Goal: Transaction & Acquisition: Book appointment/travel/reservation

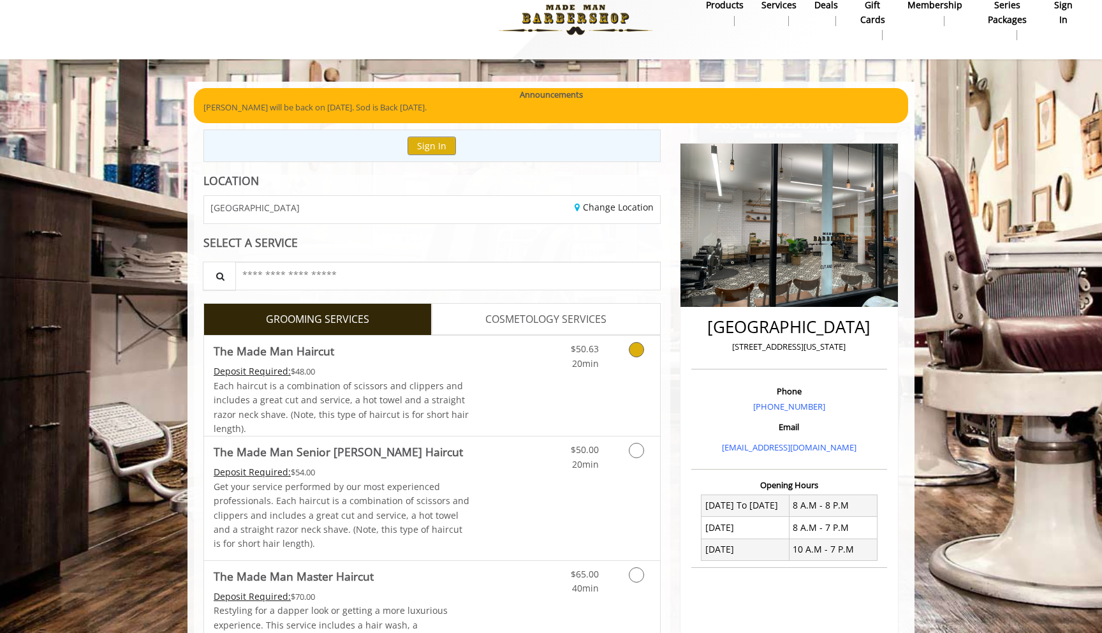
scroll to position [21, 0]
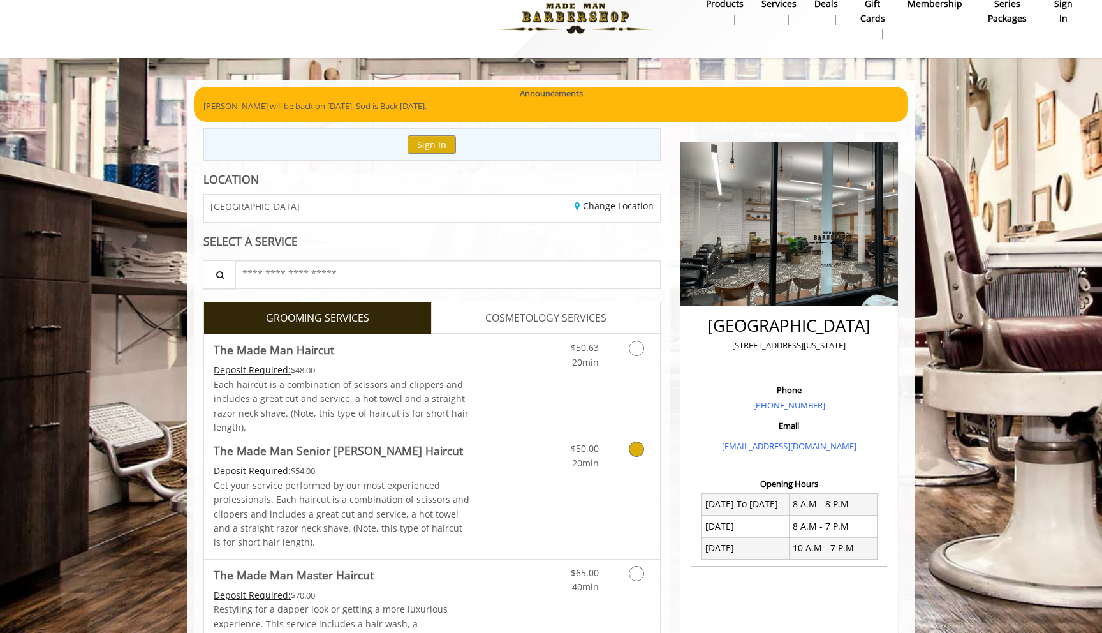
click at [543, 465] on div "$50.00 20min" at bounding box center [572, 452] width 72 height 35
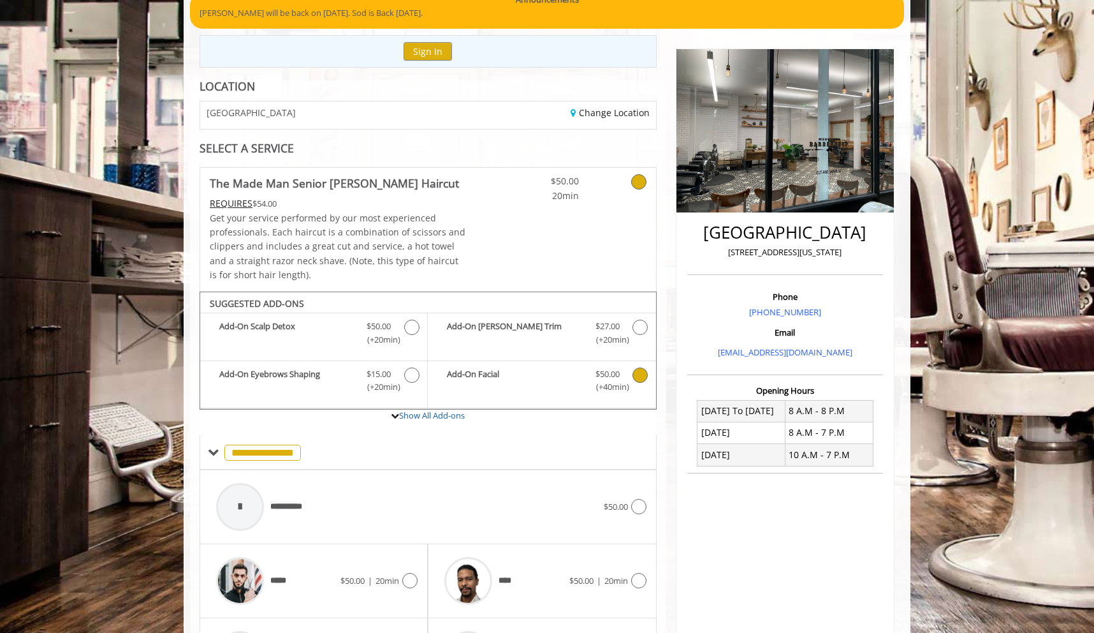
scroll to position [110, 0]
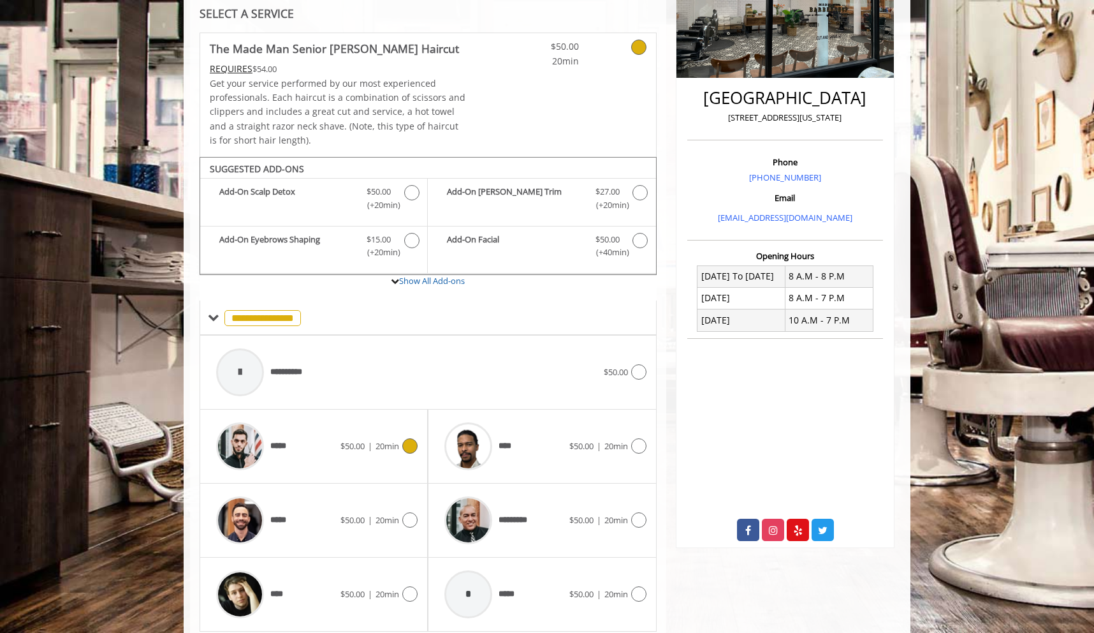
click at [413, 452] on div at bounding box center [408, 445] width 18 height 15
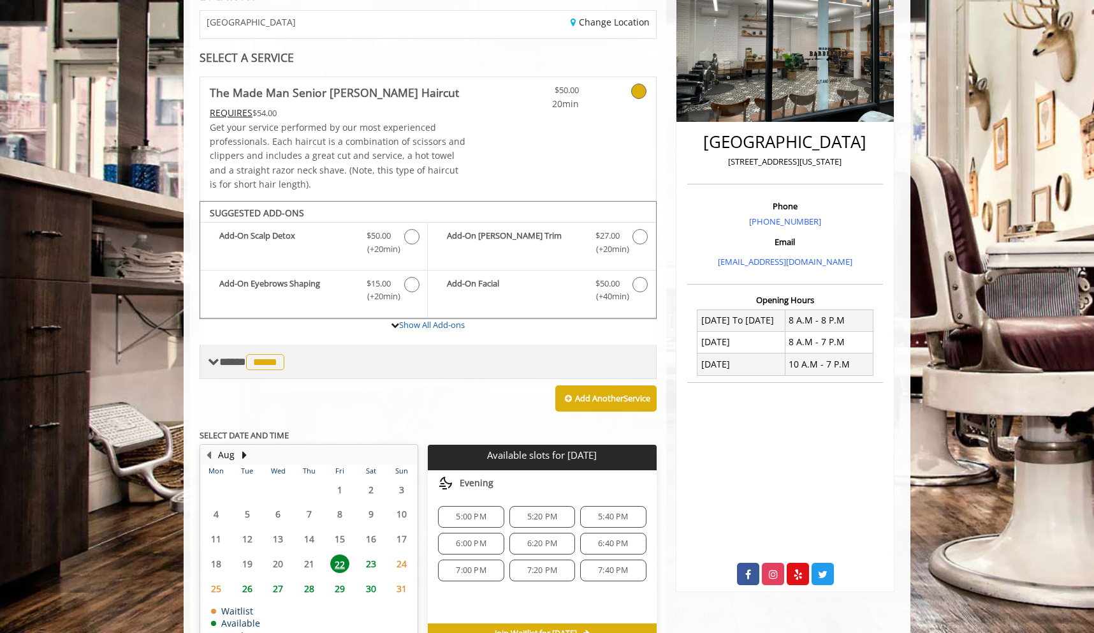
scroll to position [277, 0]
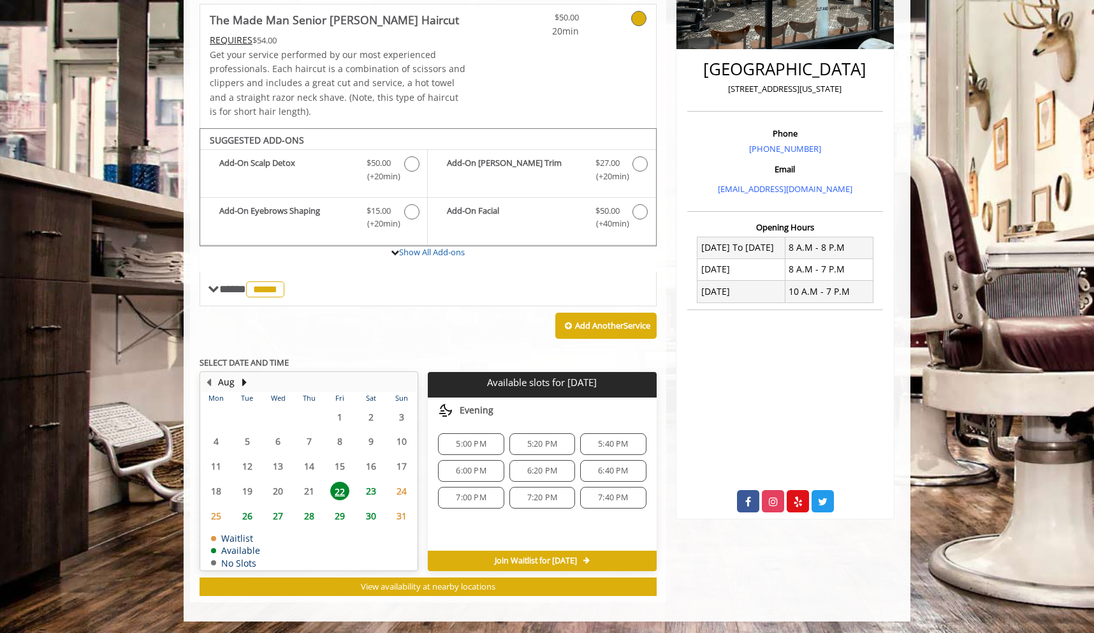
click at [336, 506] on span "29" at bounding box center [339, 515] width 19 height 18
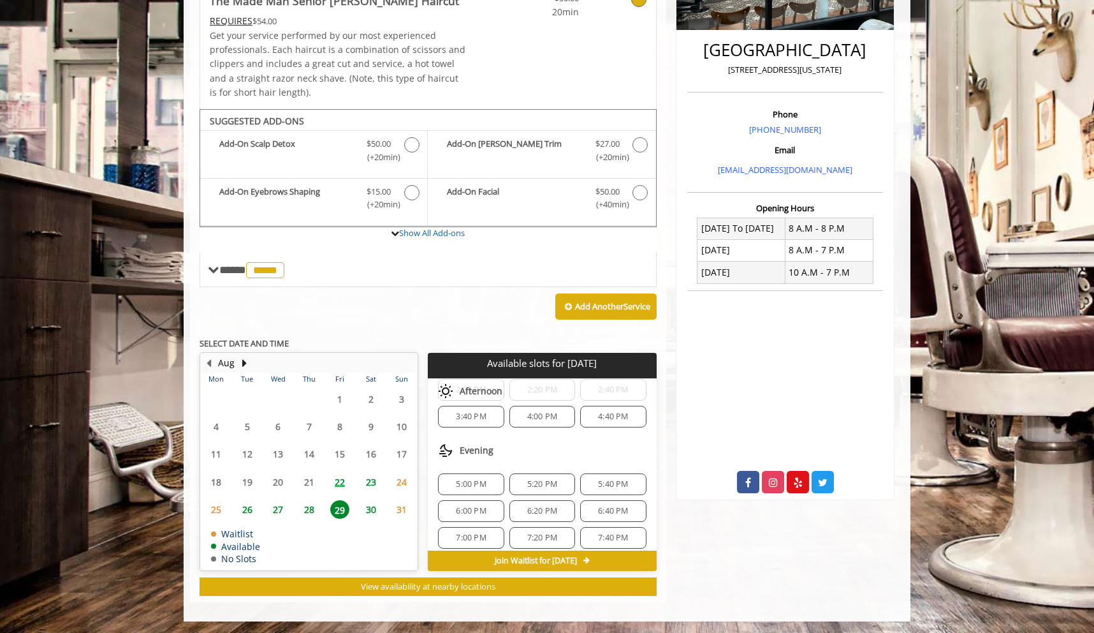
scroll to position [236, 0]
click at [313, 504] on span "28" at bounding box center [309, 509] width 19 height 18
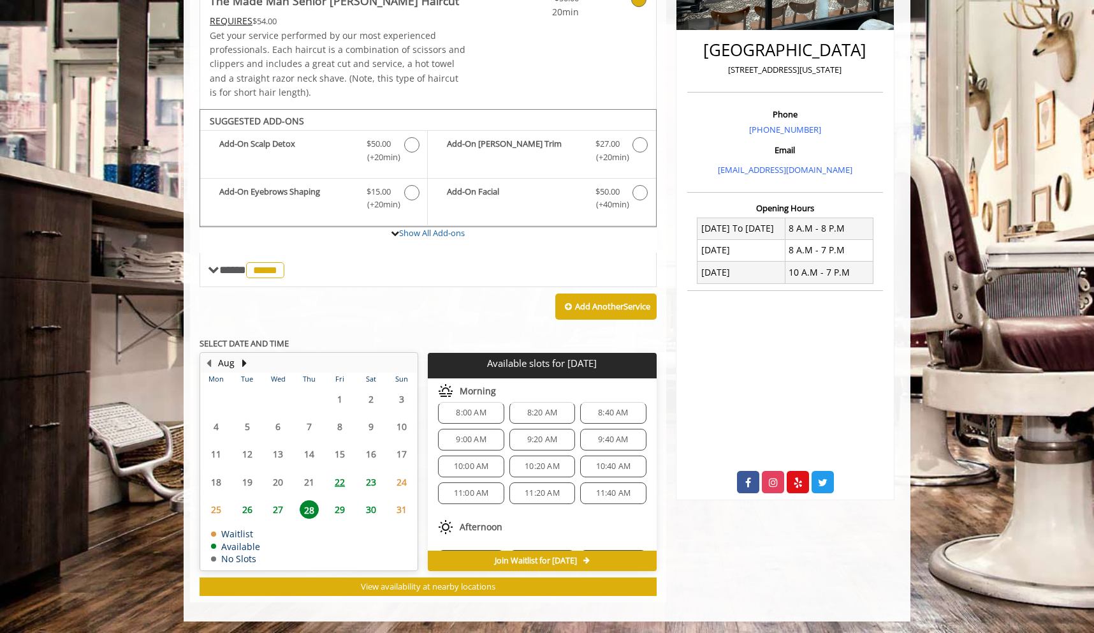
scroll to position [0, 0]
click at [217, 506] on span "25" at bounding box center [216, 509] width 19 height 18
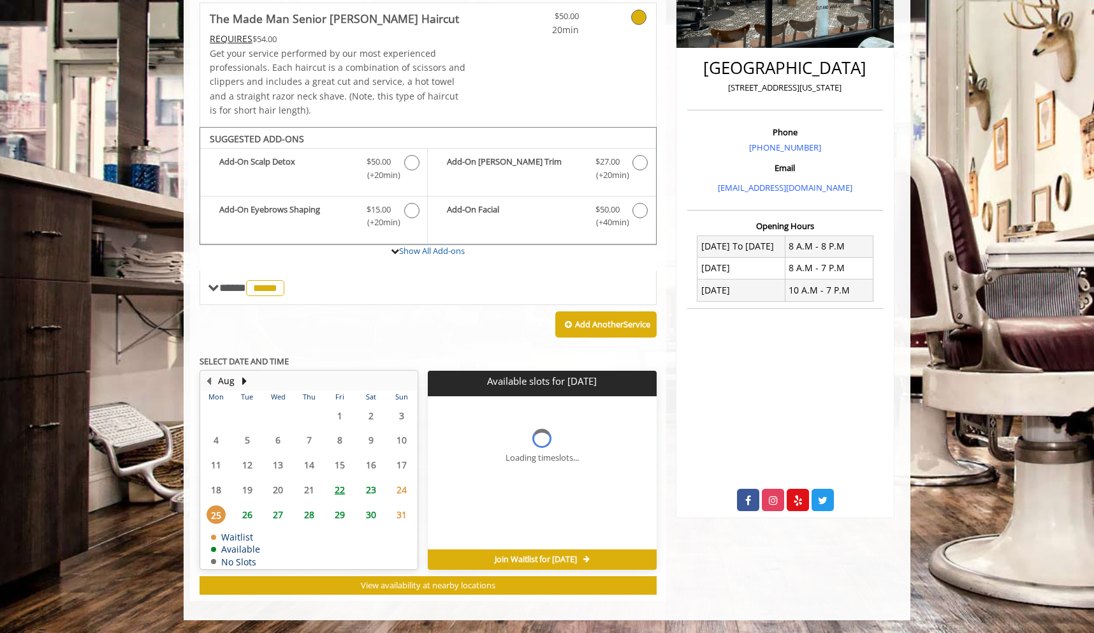
scroll to position [277, 0]
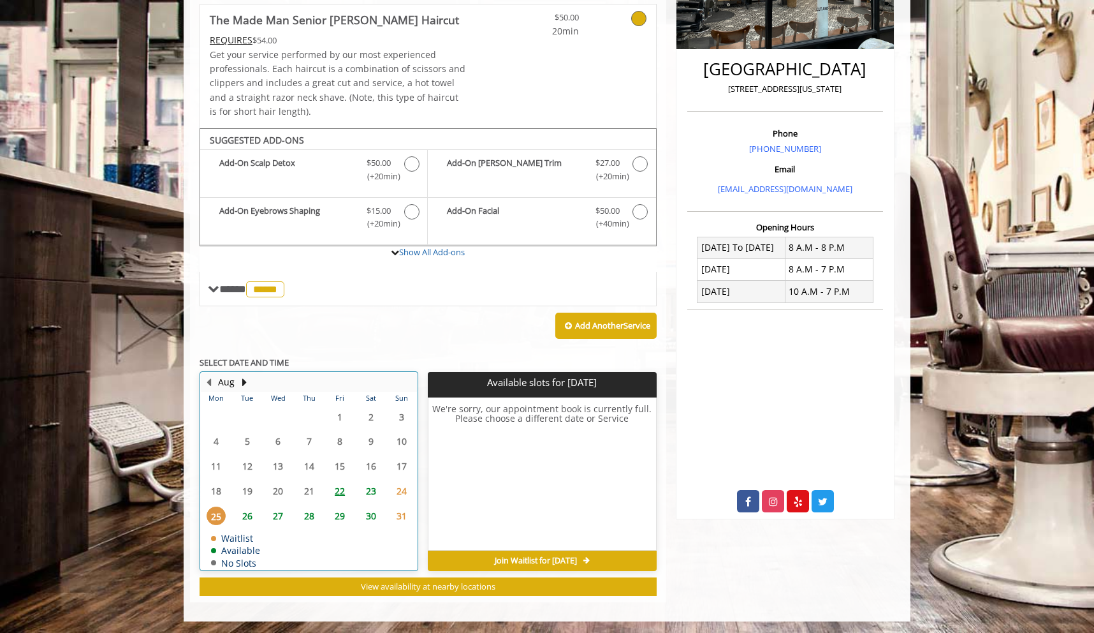
click at [264, 515] on td "27" at bounding box center [278, 515] width 31 height 25
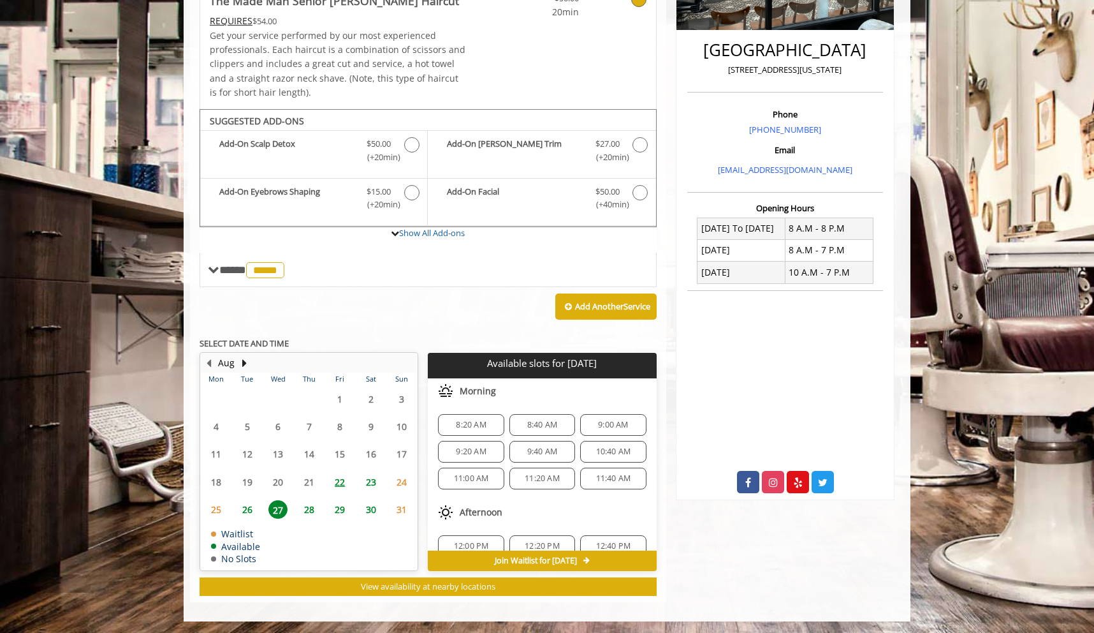
scroll to position [297, 0]
click at [395, 508] on span "31" at bounding box center [401, 509] width 19 height 18
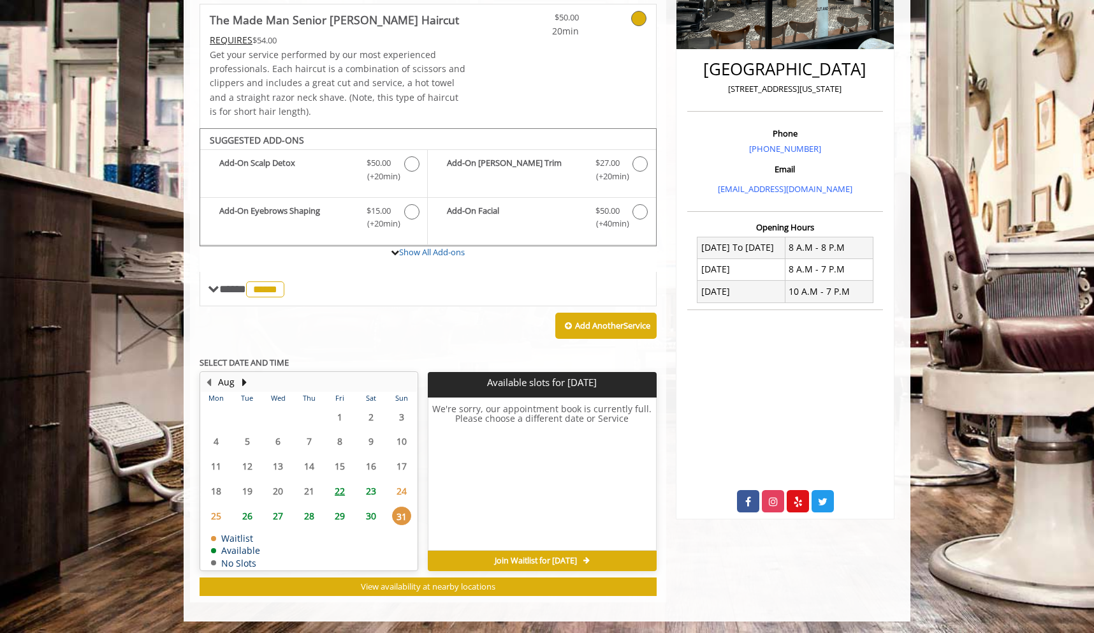
click at [369, 513] on span "30" at bounding box center [371, 515] width 19 height 18
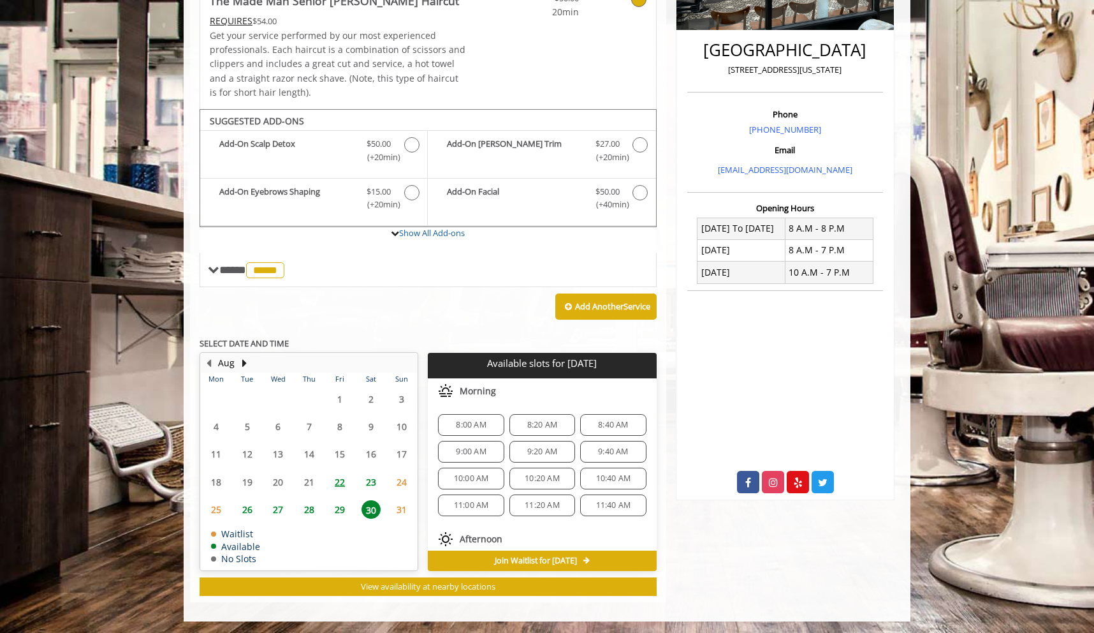
click at [334, 509] on span "29" at bounding box center [339, 509] width 19 height 18
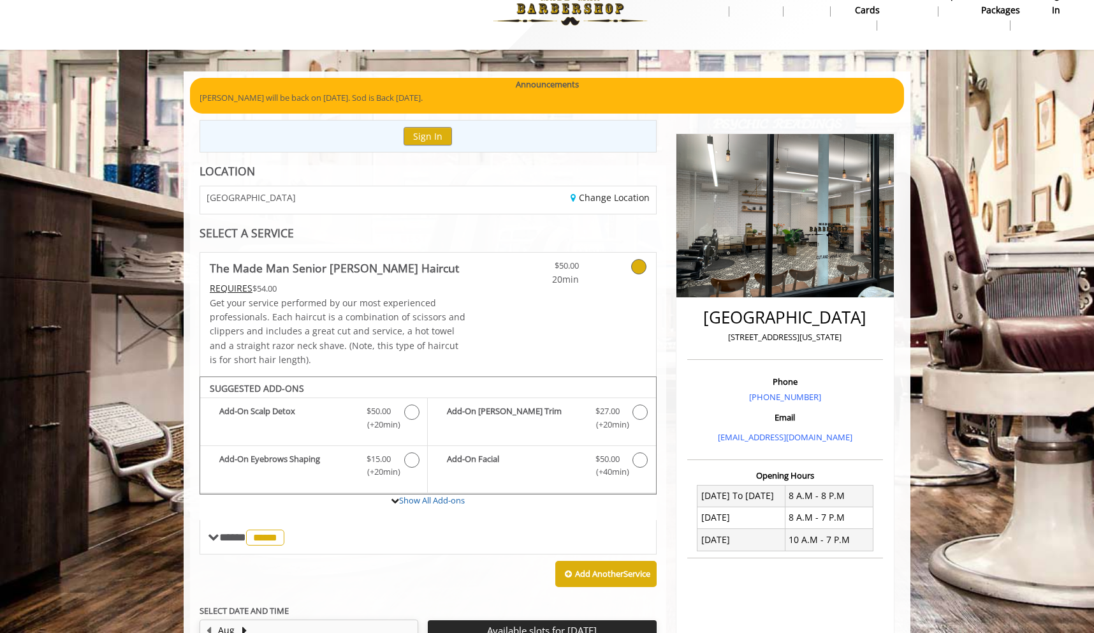
scroll to position [0, 0]
